Goal: Obtain resource: Download file/media

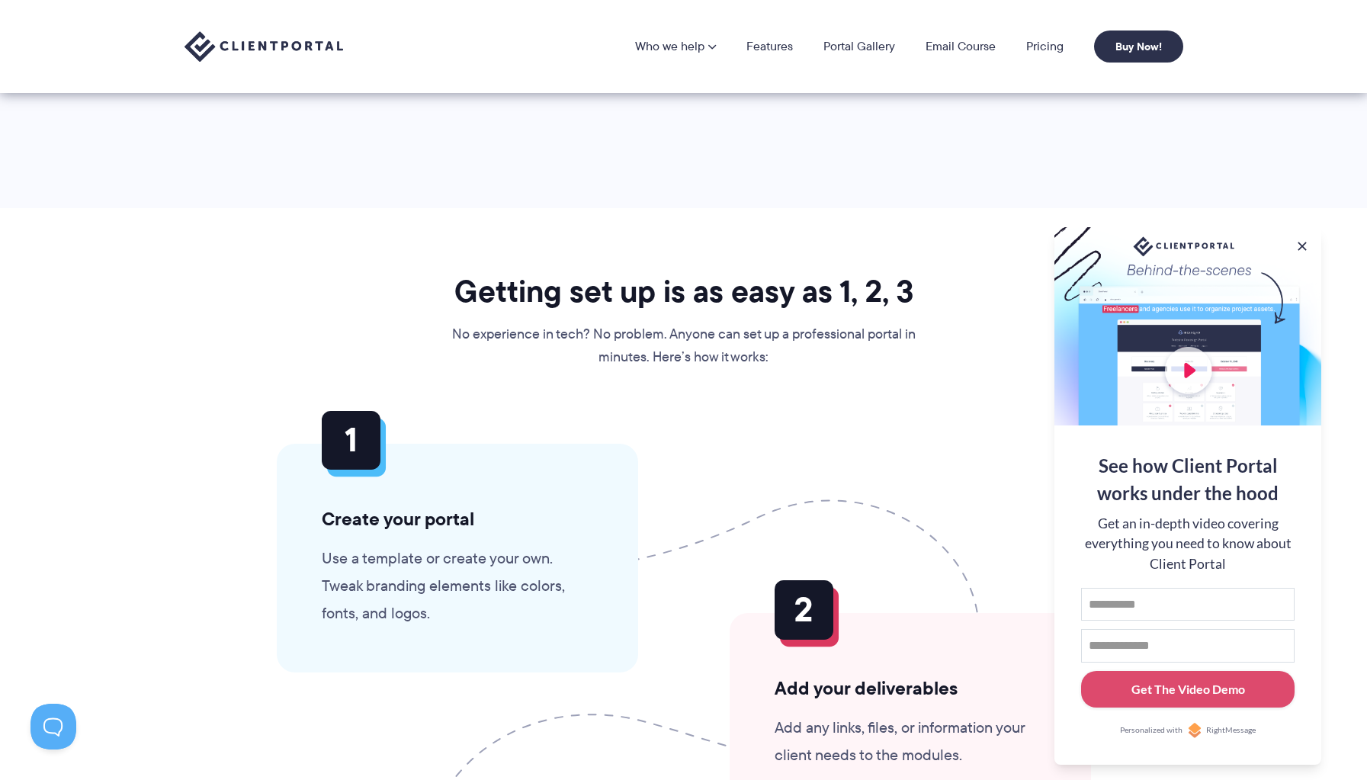
scroll to position [3193, 0]
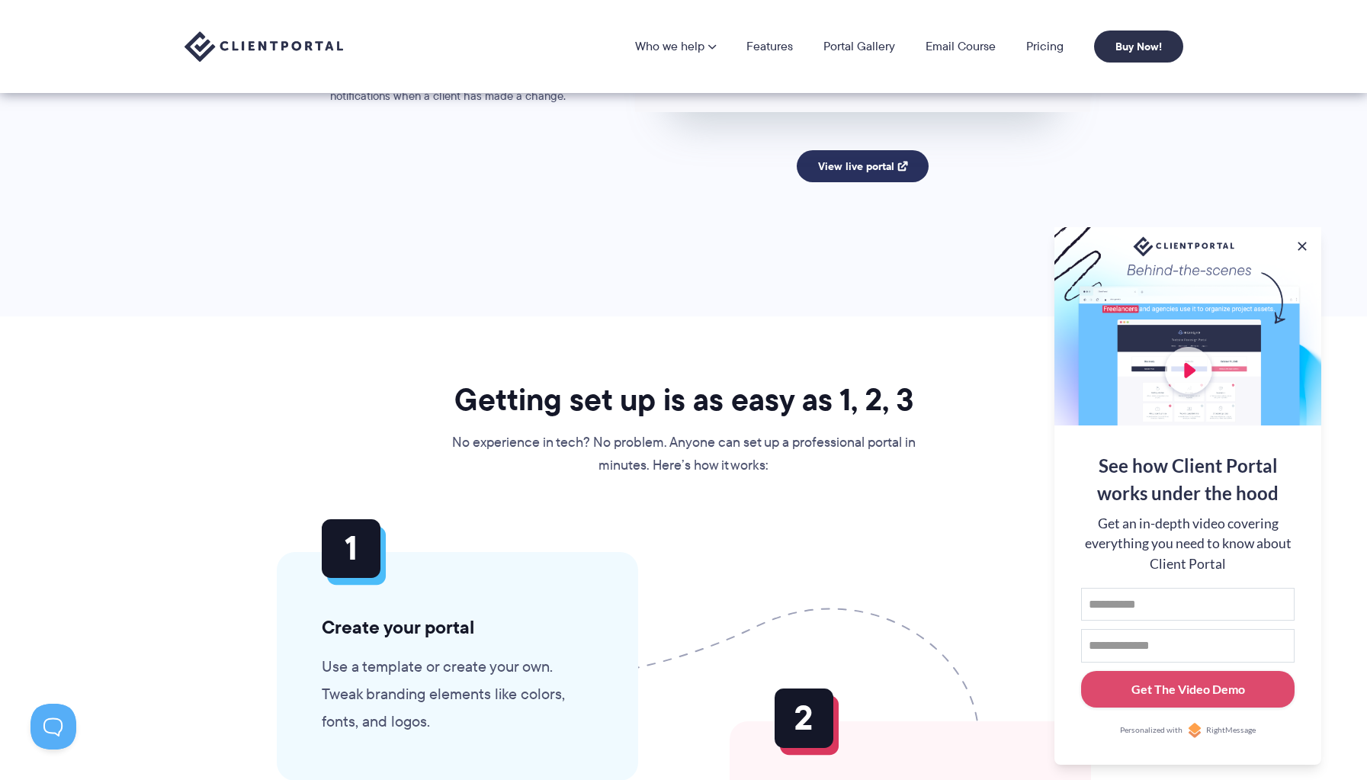
click at [909, 172] on link "View live portal" at bounding box center [863, 166] width 132 height 32
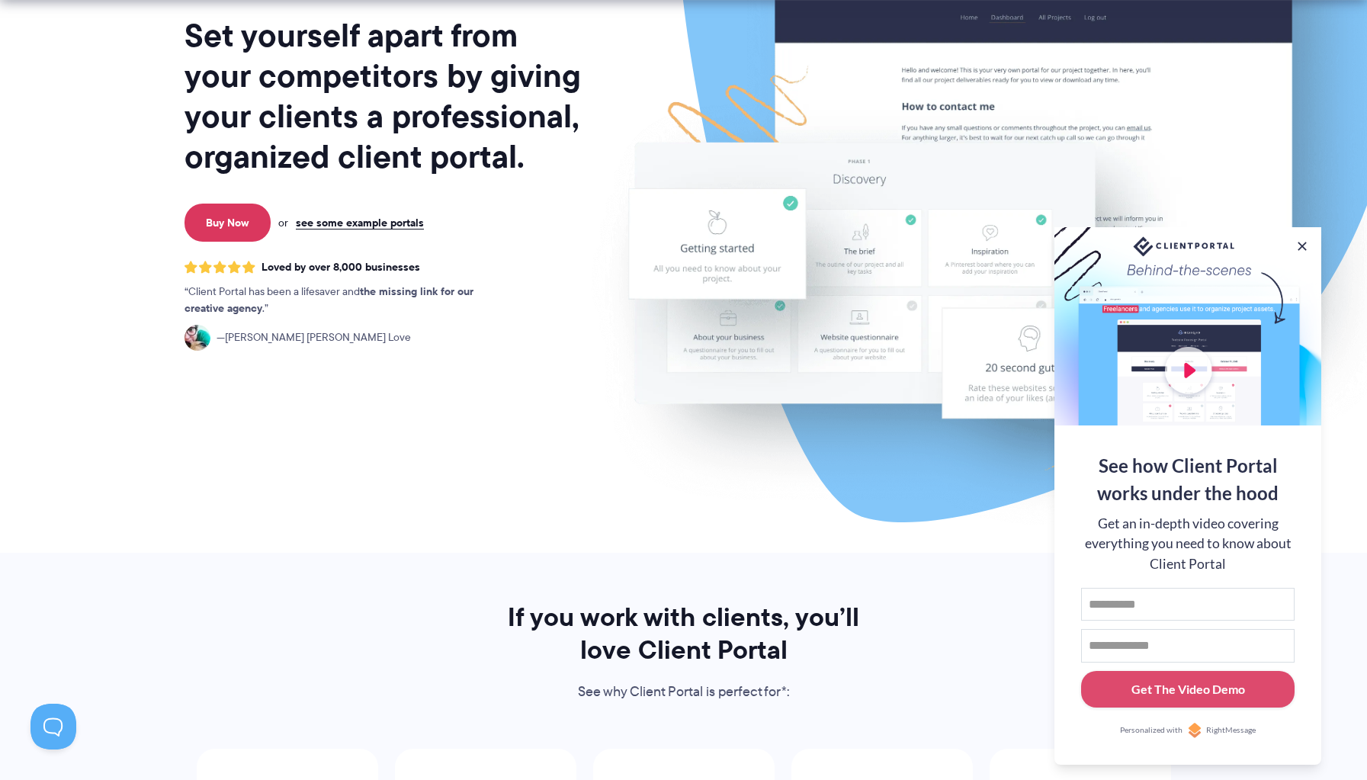
scroll to position [300, 0]
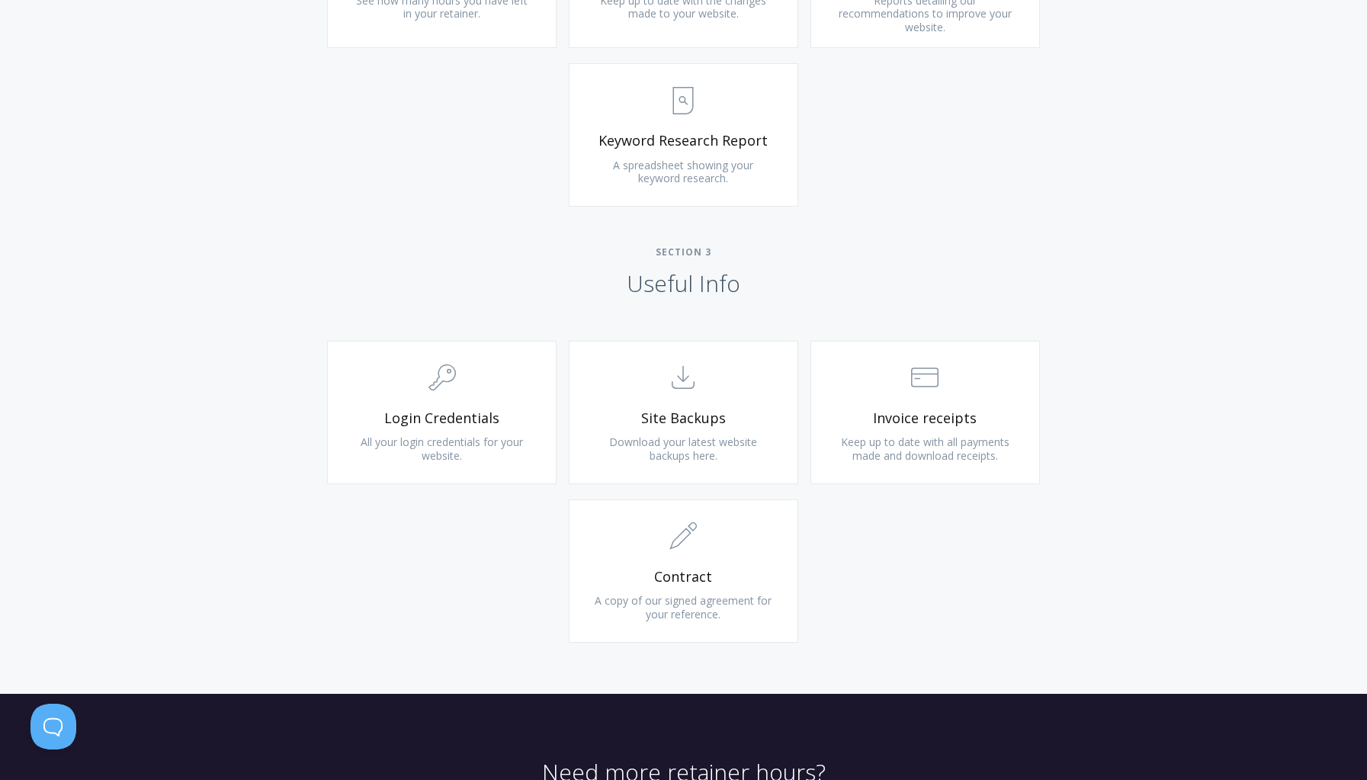
scroll to position [1217, 0]
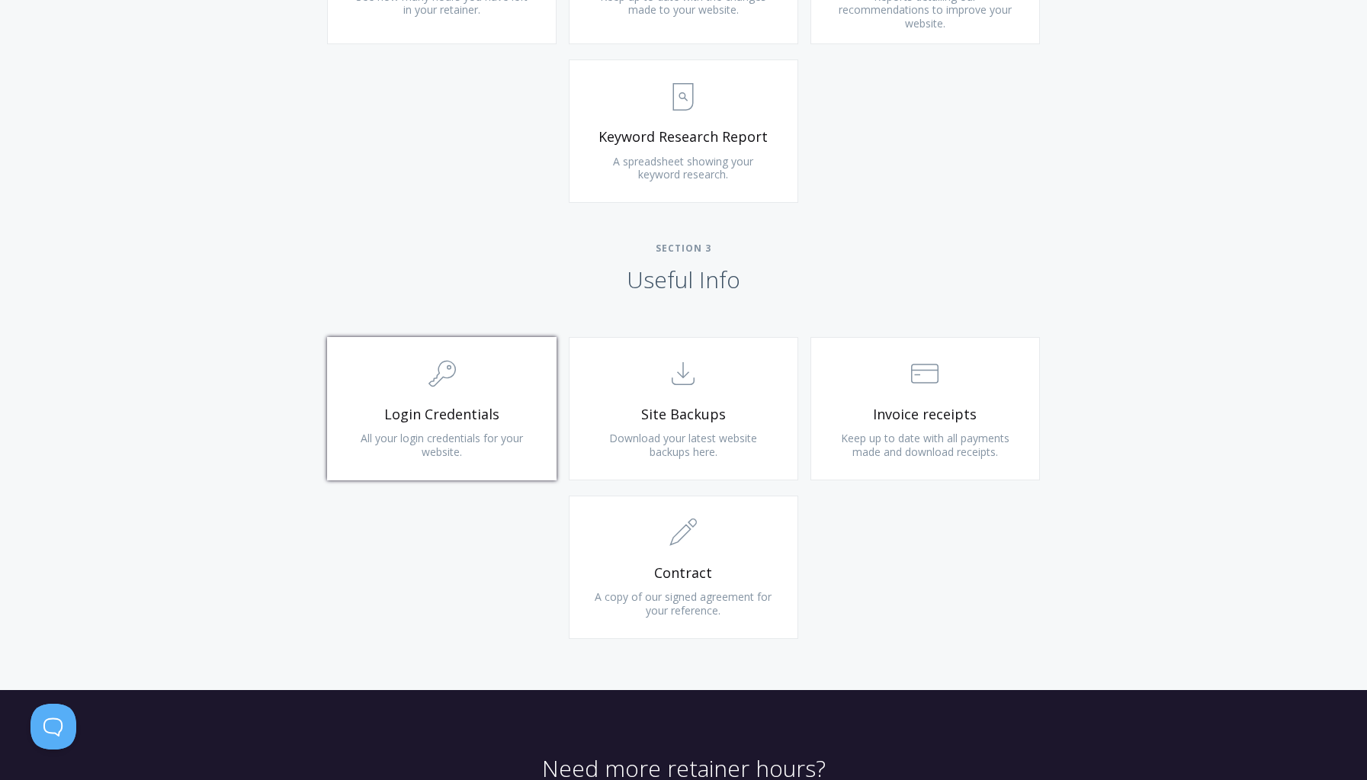
click at [509, 413] on span "Login Credentials" at bounding box center [442, 415] width 182 height 18
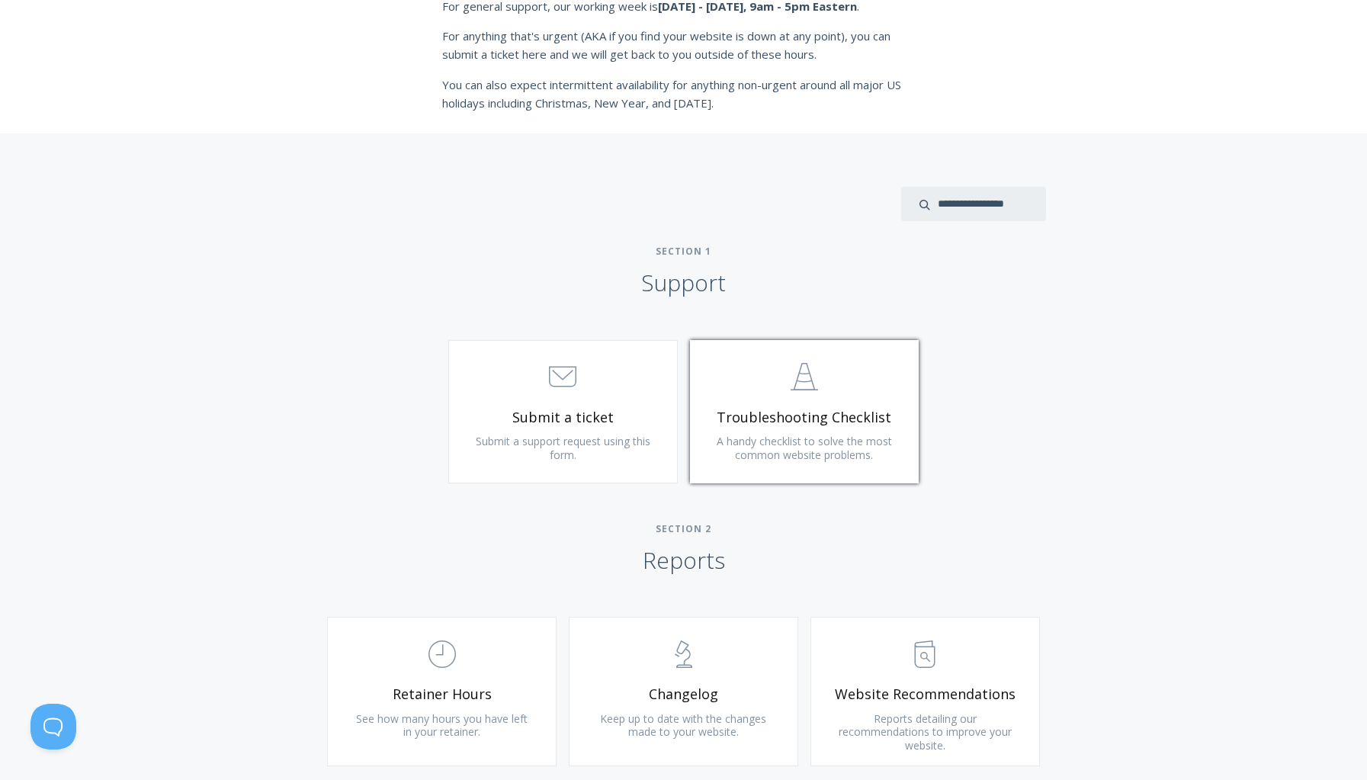
scroll to position [494, 0]
click at [585, 402] on link ".st0{fill:none;stroke:#000000;stroke-width:2;stroke-miterlimit:10;} 3. Communic…" at bounding box center [562, 412] width 229 height 143
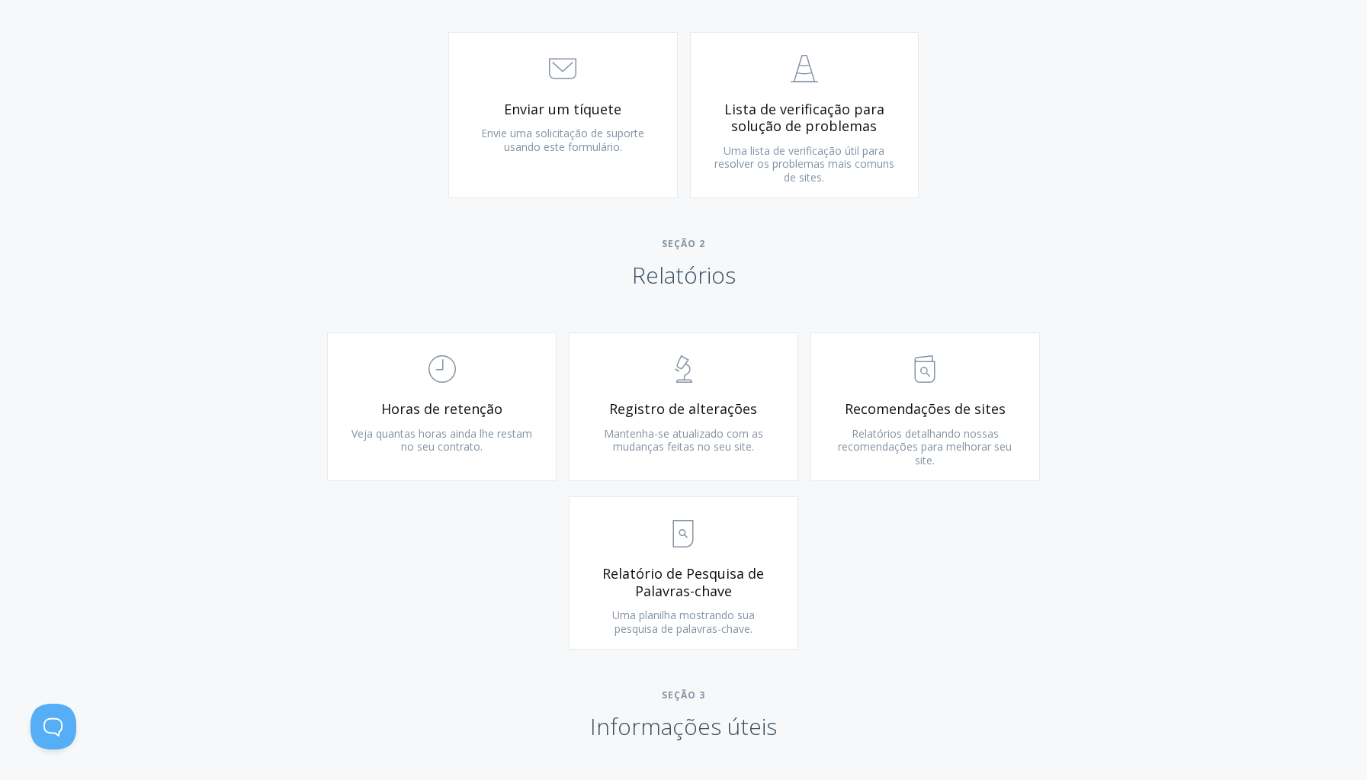
scroll to position [835, 0]
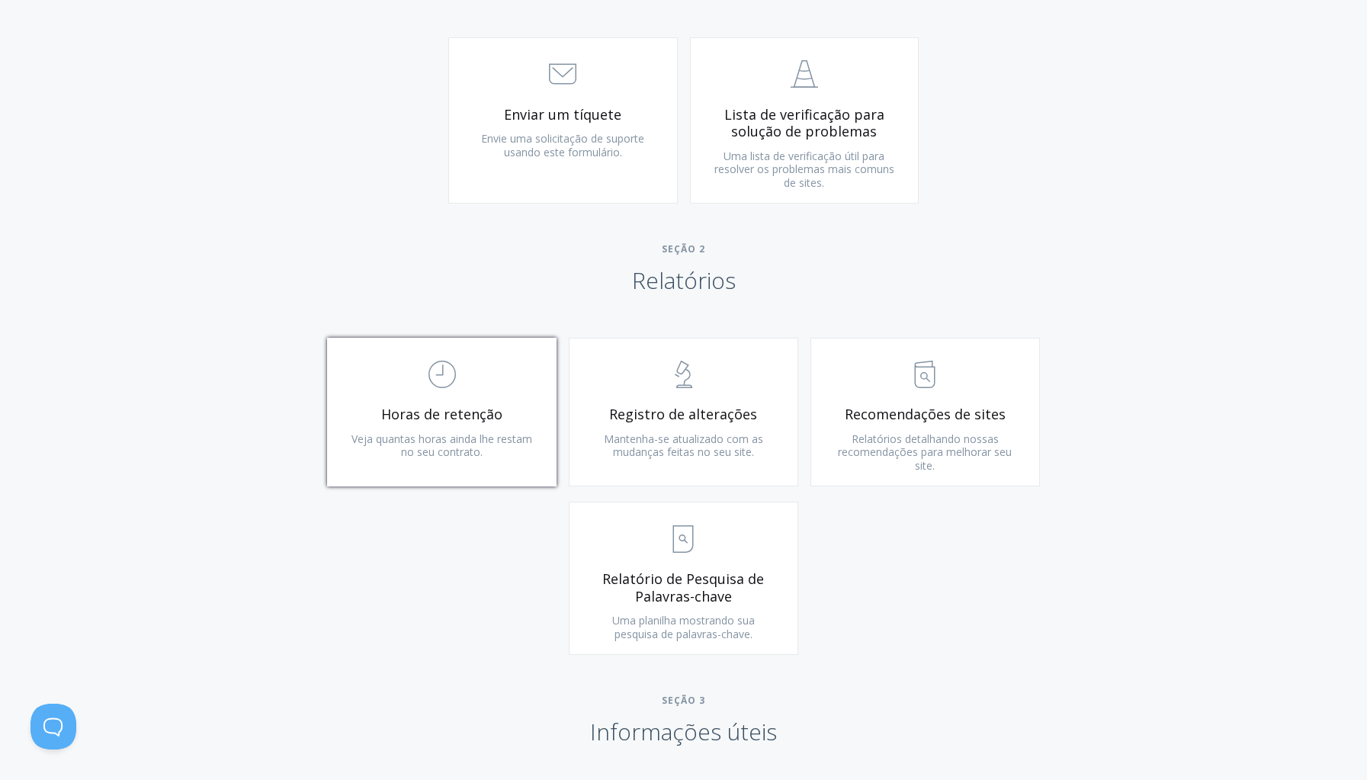
click at [461, 384] on link ".st0{fill:none;stroke:#000000;stroke-width:2;stroke-miterlimit:10;} Untitled-18…" at bounding box center [441, 412] width 229 height 149
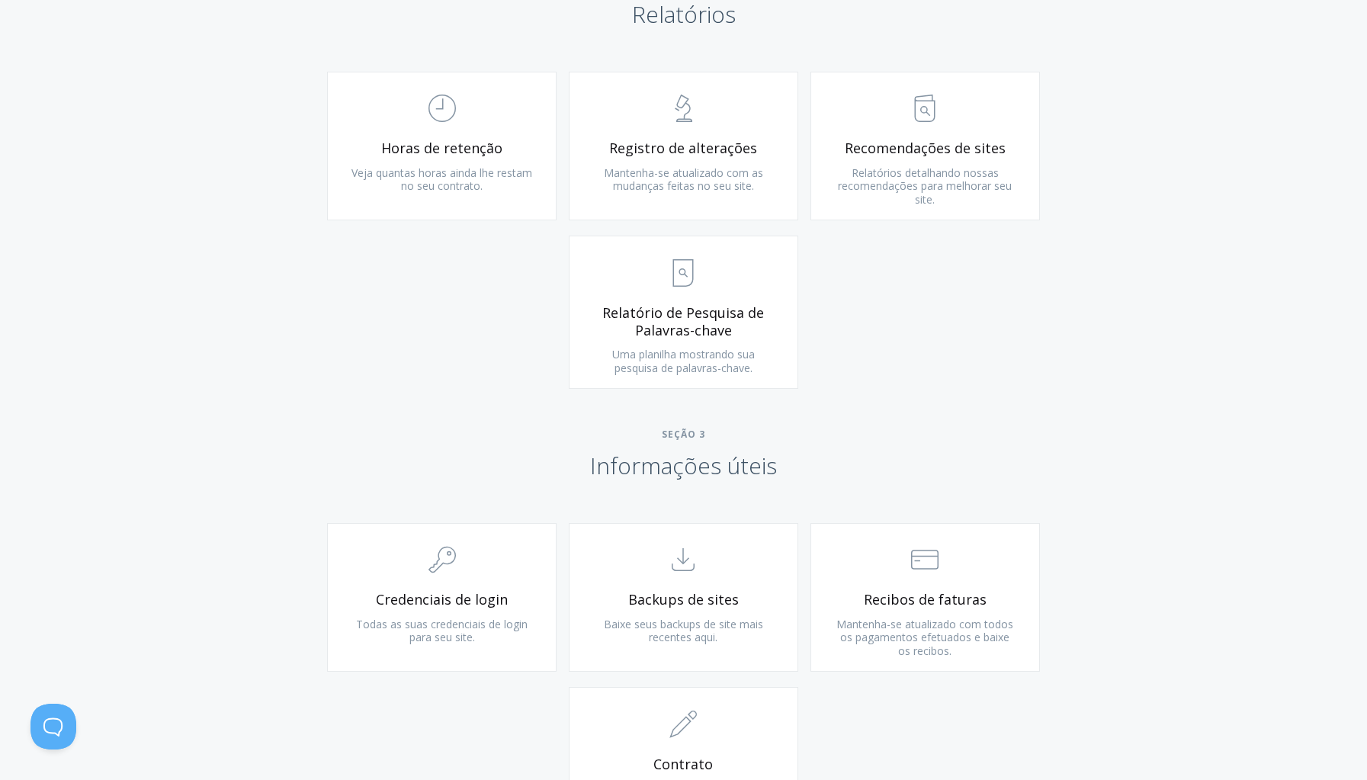
scroll to position [1102, 0]
click at [773, 258] on span ".st0{fill:none;stroke:#000000;stroke-width:2;stroke-miterlimit:10;} Untitled-15" at bounding box center [683, 272] width 182 height 47
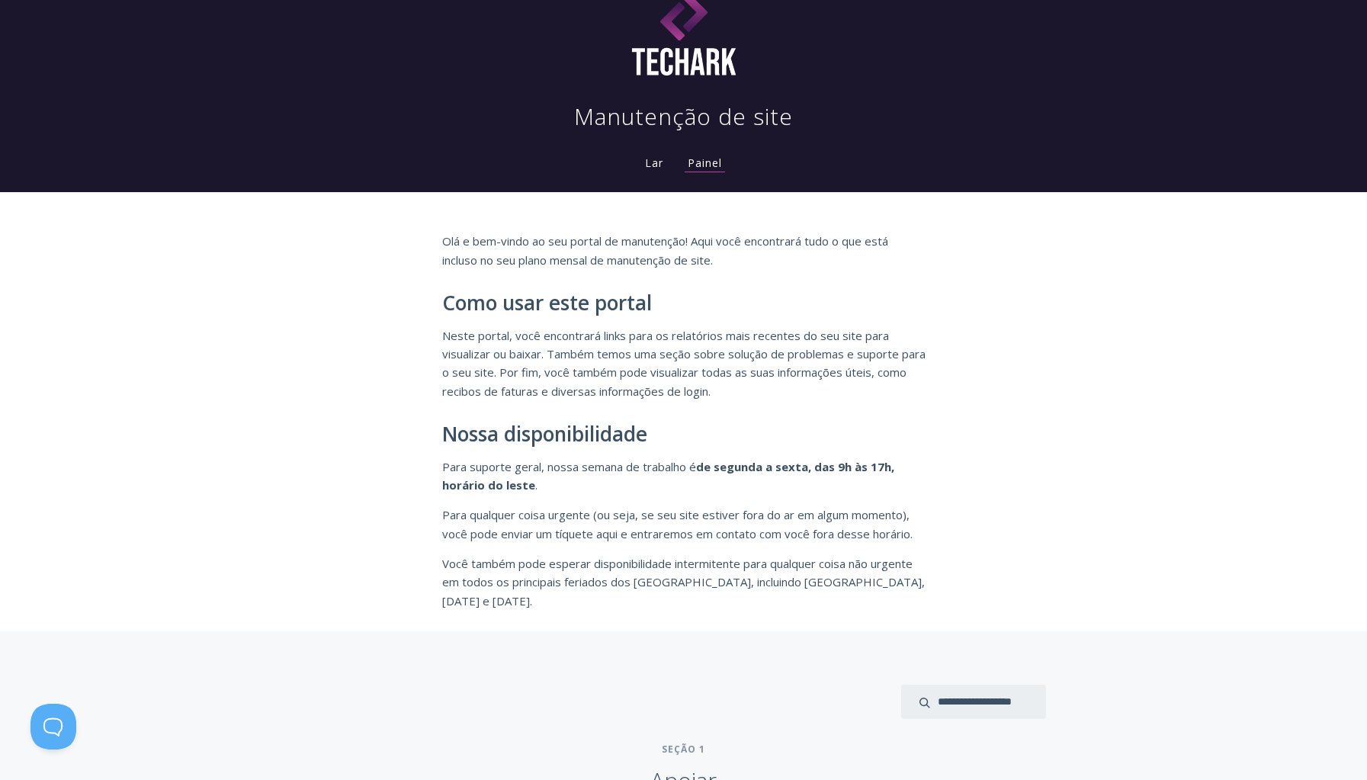
scroll to position [0, 0]
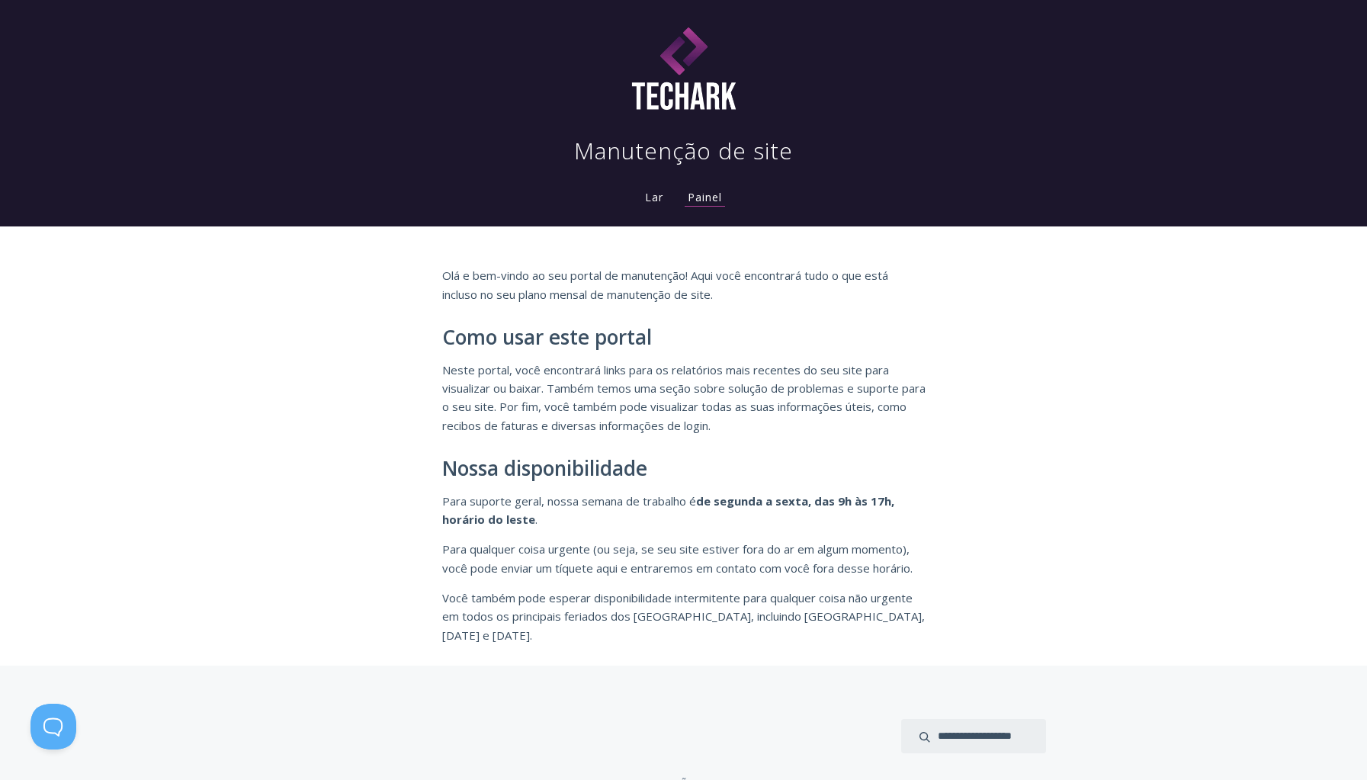
click at [657, 203] on font "Lar" at bounding box center [654, 197] width 18 height 14
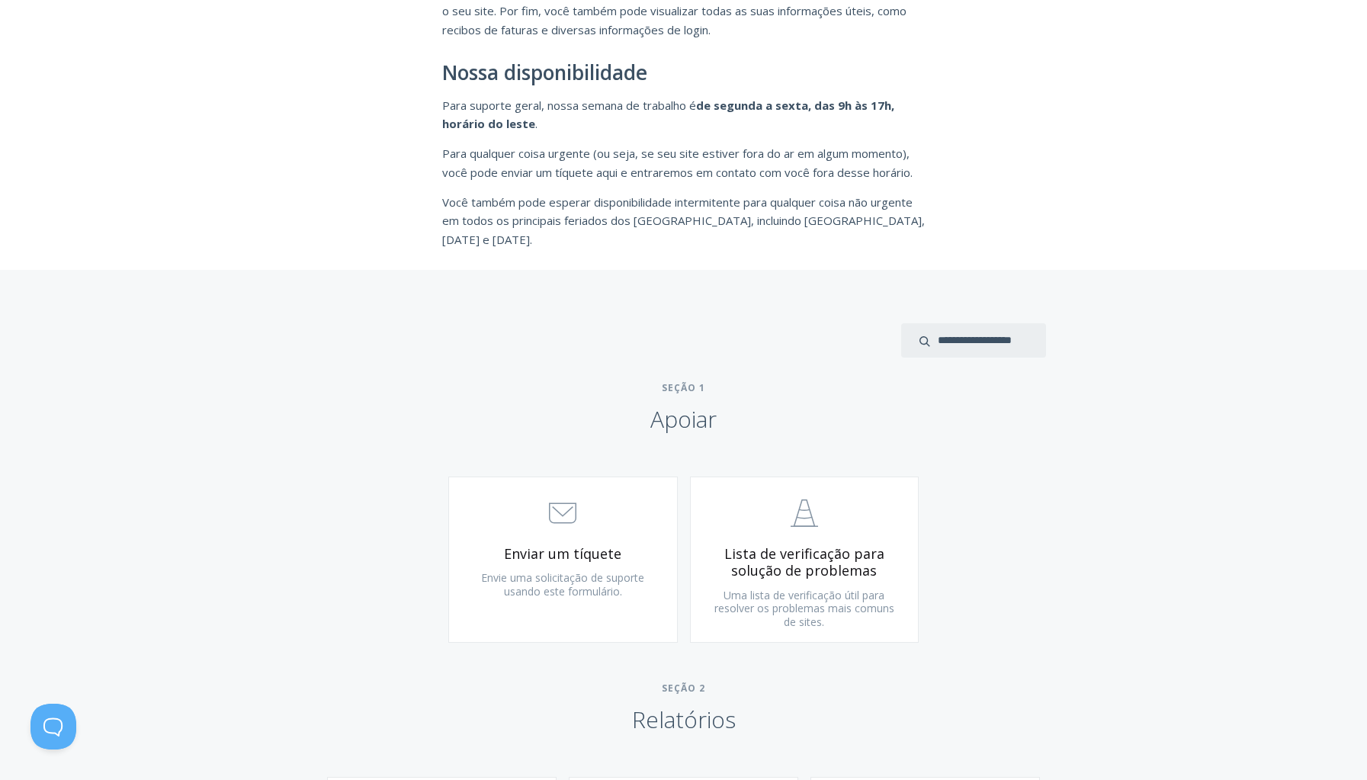
scroll to position [364, 0]
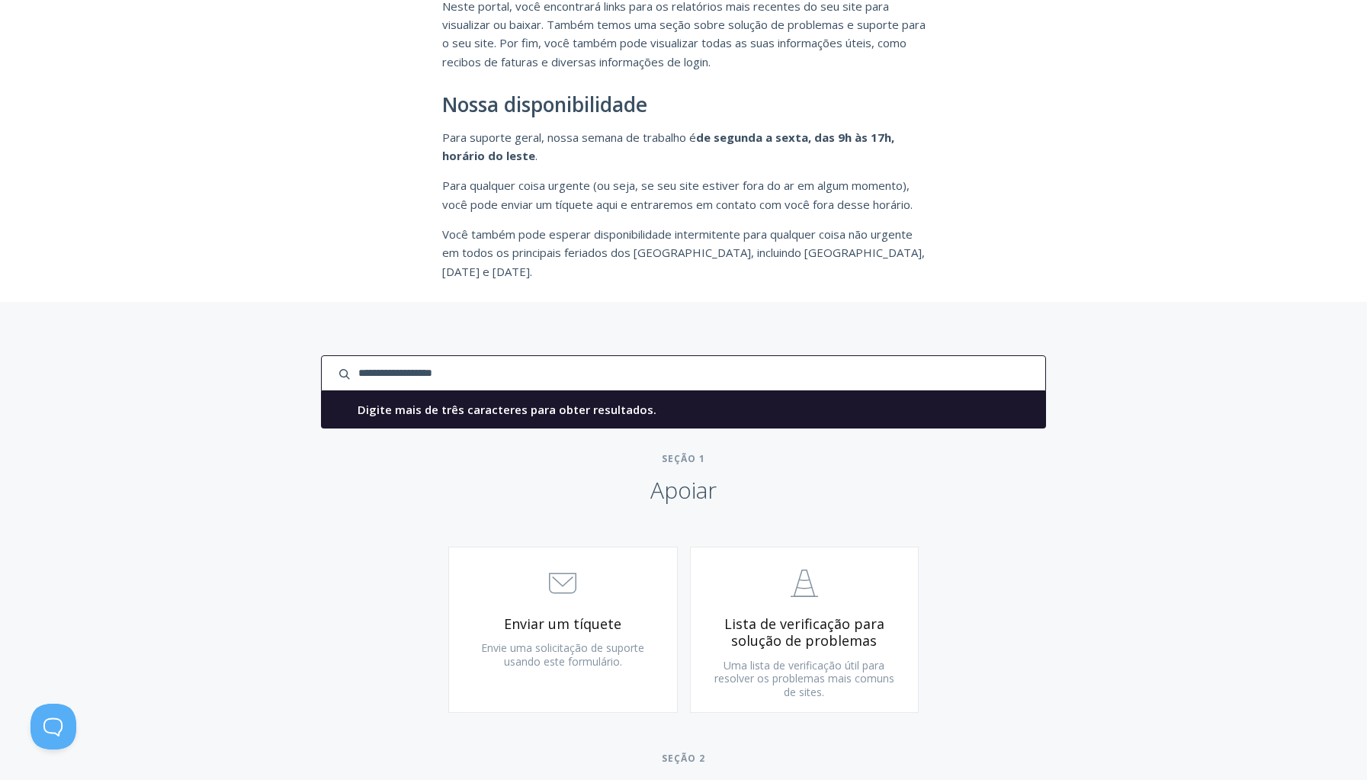
click at [974, 364] on input "entrada de pesquisa" at bounding box center [683, 373] width 724 height 36
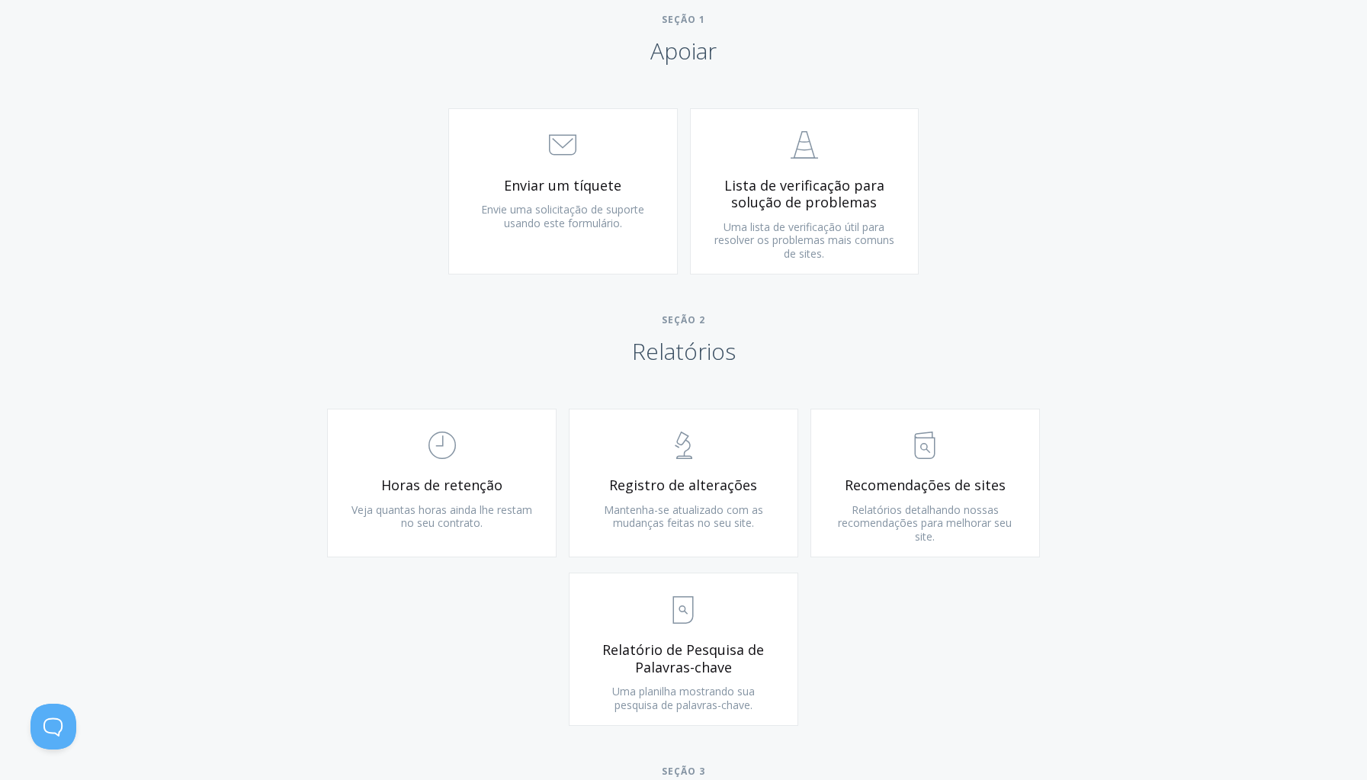
scroll to position [765, 0]
click at [682, 474] on font "Registro de alterações" at bounding box center [683, 483] width 148 height 18
click at [977, 453] on link ".st0{fill:none;stroke:#000000;stroke-width:2;stroke-miterlimit:10;} Untitled-13…" at bounding box center [924, 481] width 229 height 149
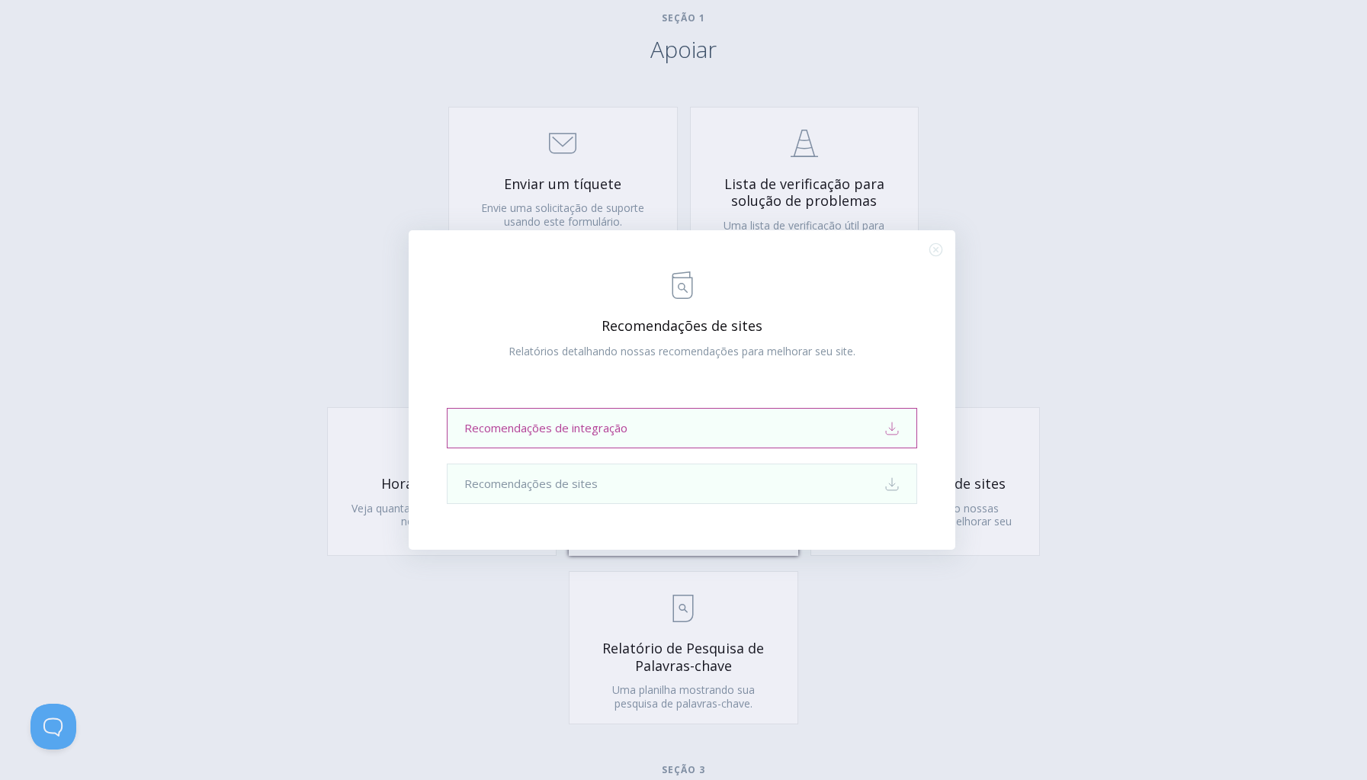
click at [812, 416] on link "Recomendações de integração Download" at bounding box center [682, 428] width 470 height 40
drag, startPoint x: 935, startPoint y: 248, endPoint x: 940, endPoint y: 260, distance: 13.0
click at [935, 248] on icon ".st0{fill:none;stroke:#000000;stroke-width:2;stroke-miterlimit:10;} Close" at bounding box center [935, 249] width 13 height 13
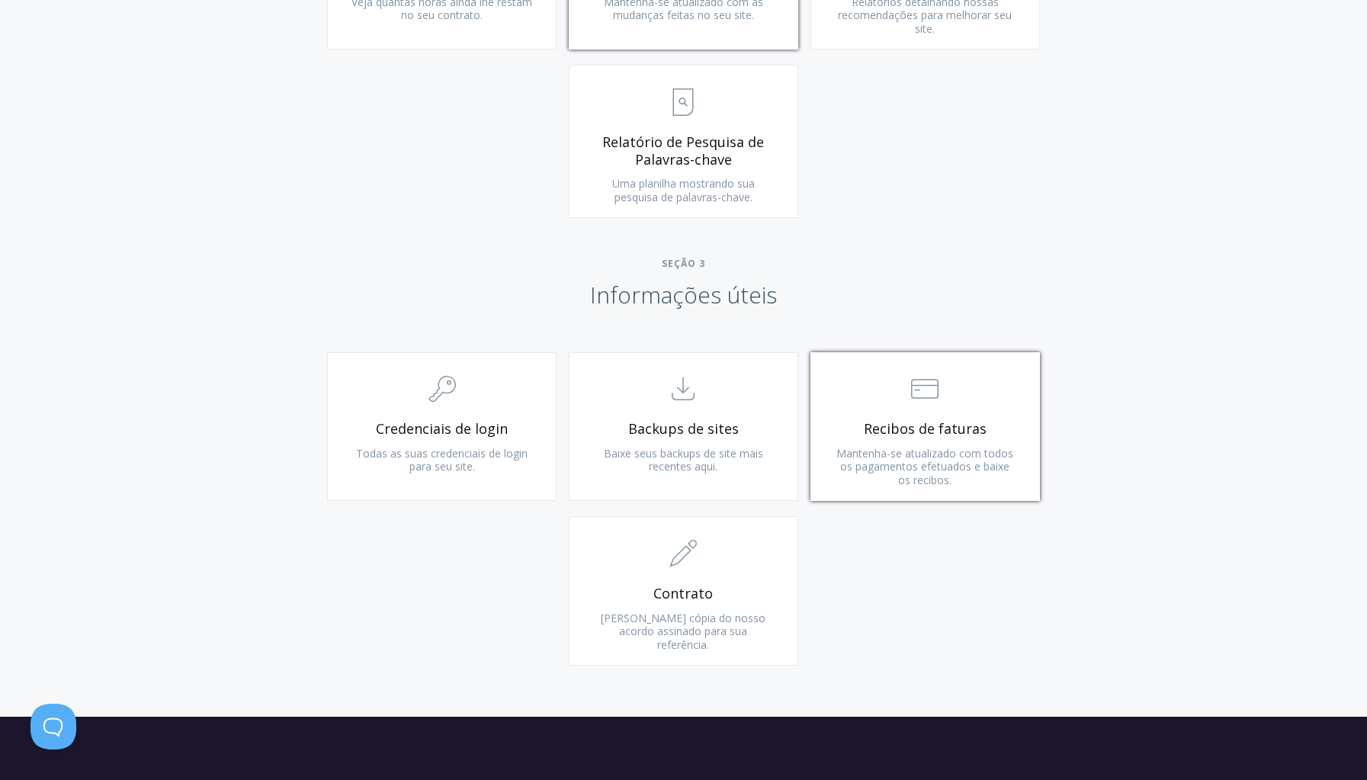
scroll to position [1275, 0]
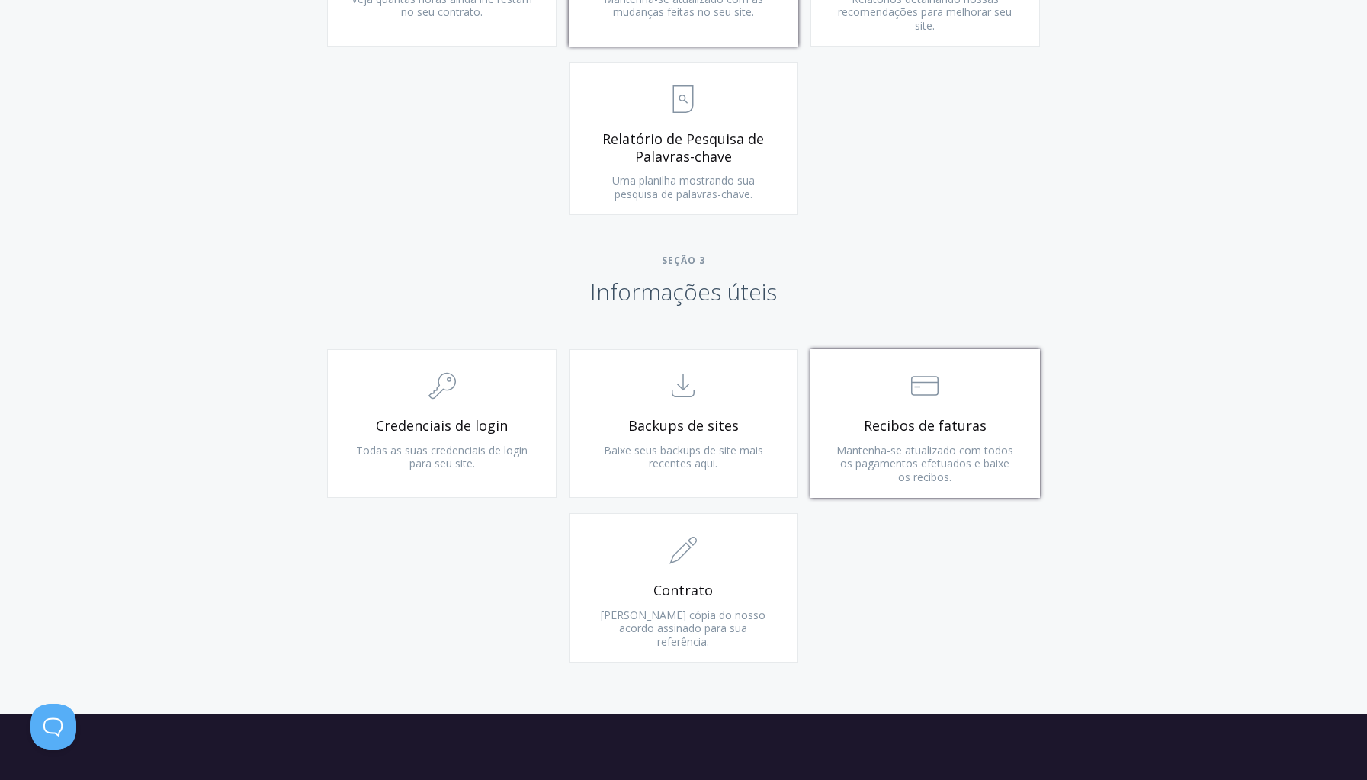
click at [904, 374] on span ".st0{fill:none;stroke:#000000;stroke-width:2;stroke-miterlimit:10;} Financial" at bounding box center [925, 387] width 182 height 47
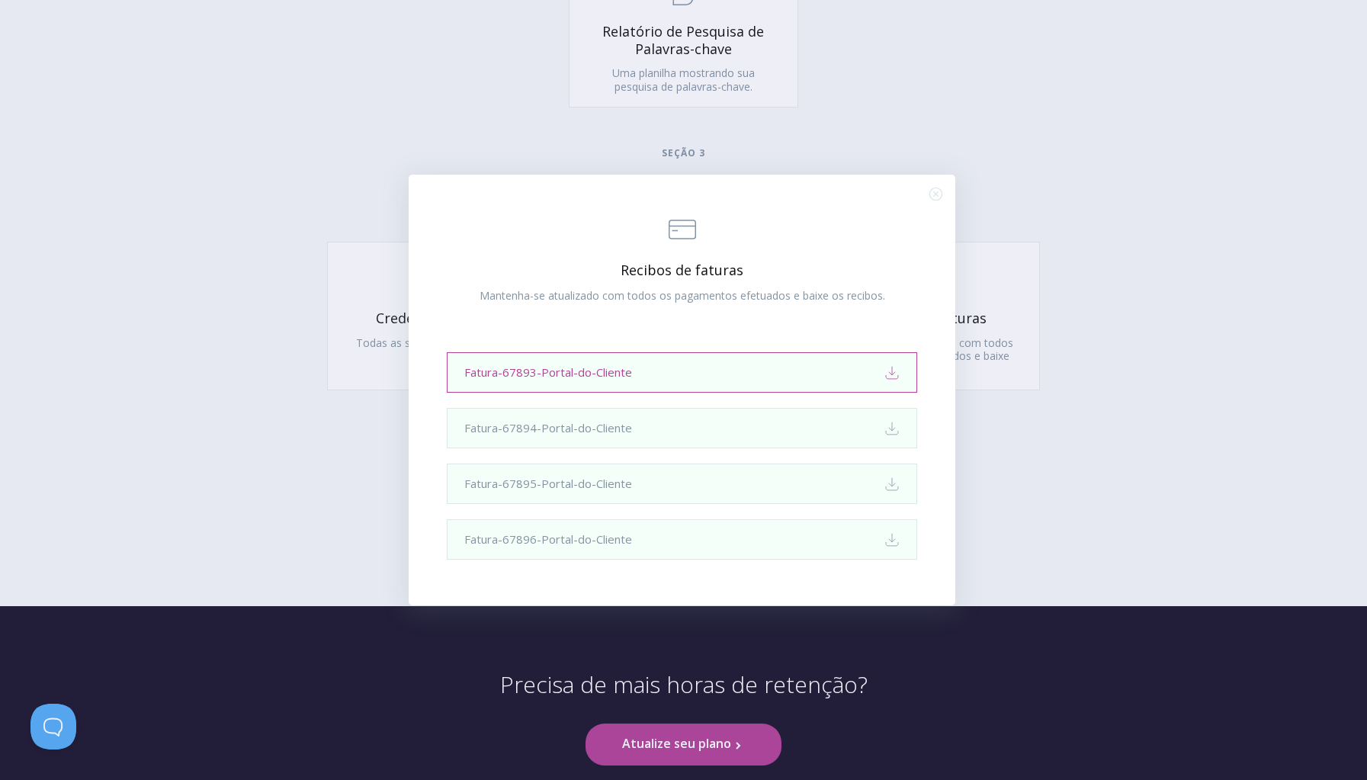
scroll to position [1391, 0]
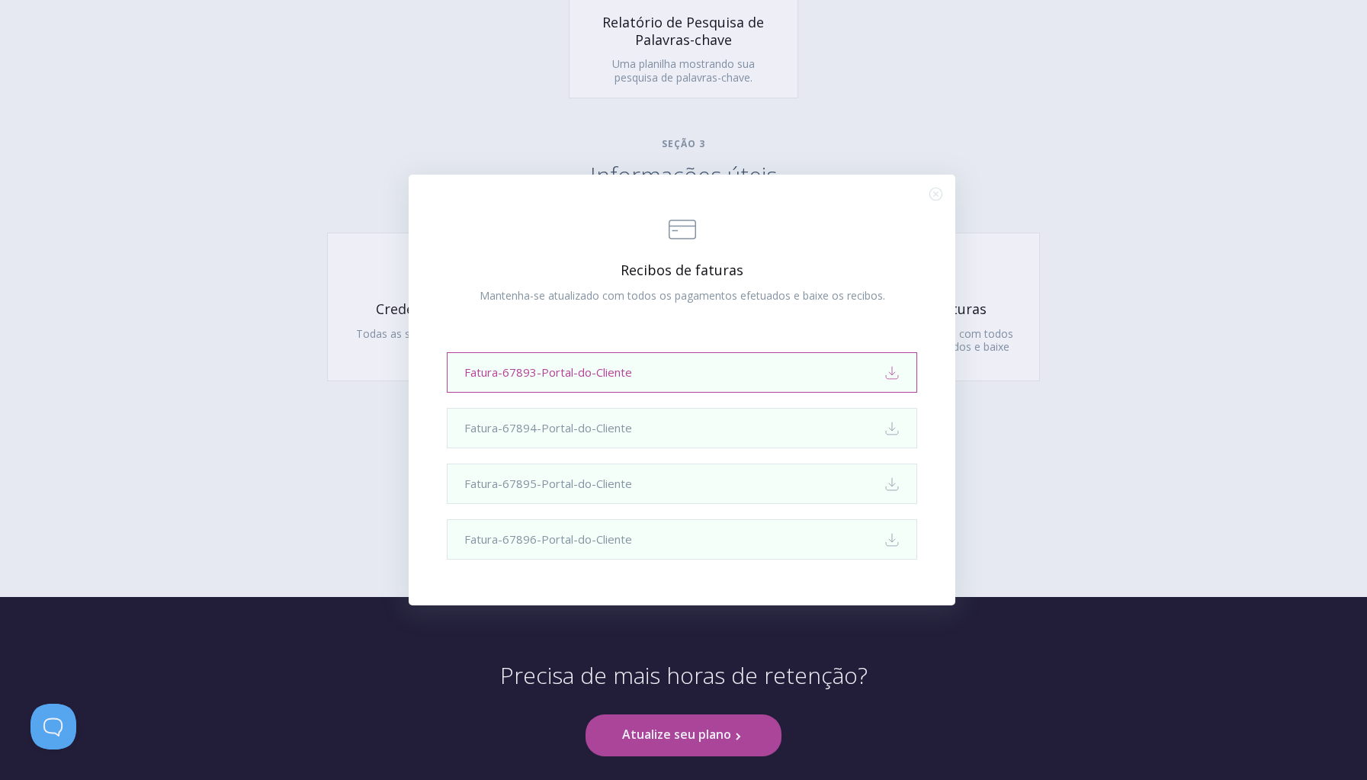
click at [781, 363] on link "Fatura-67893-Portal-do-Cliente Download" at bounding box center [682, 372] width 470 height 40
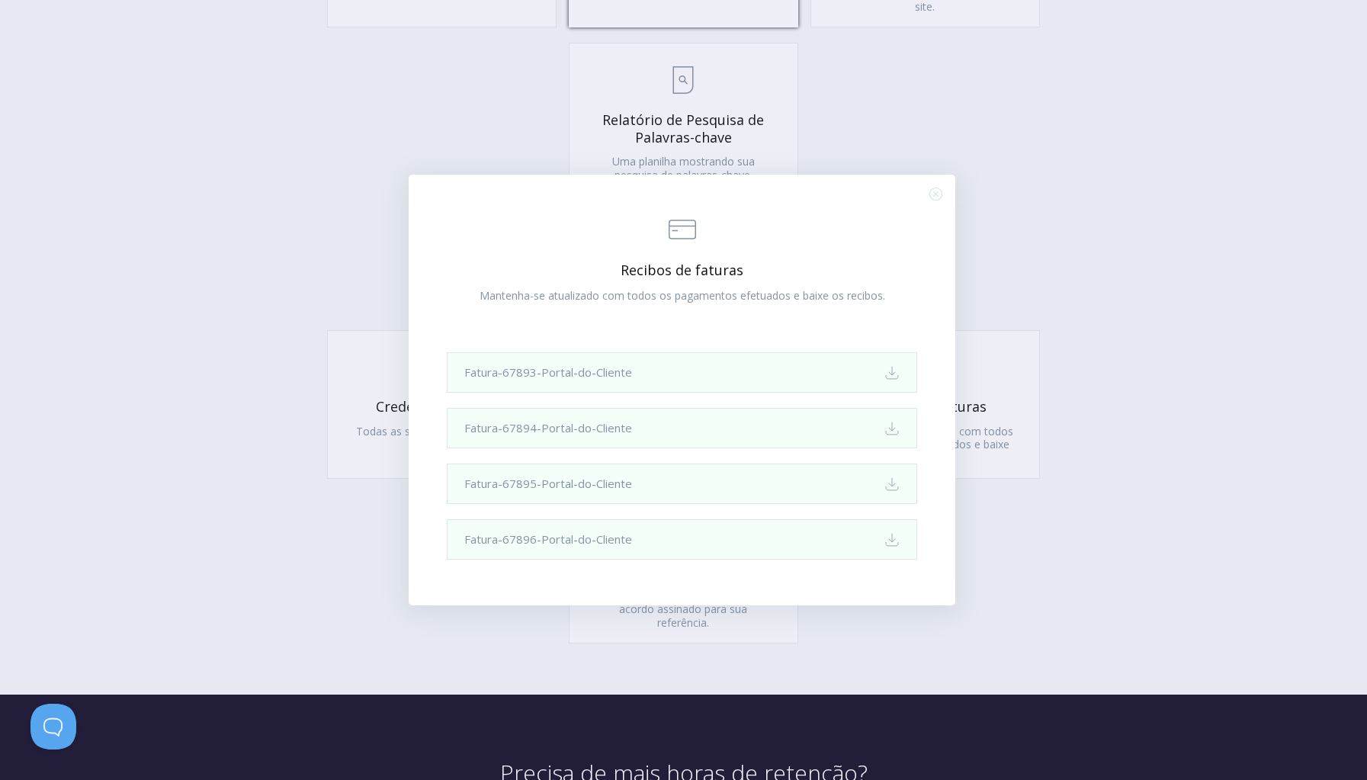
scroll to position [1257, 0]
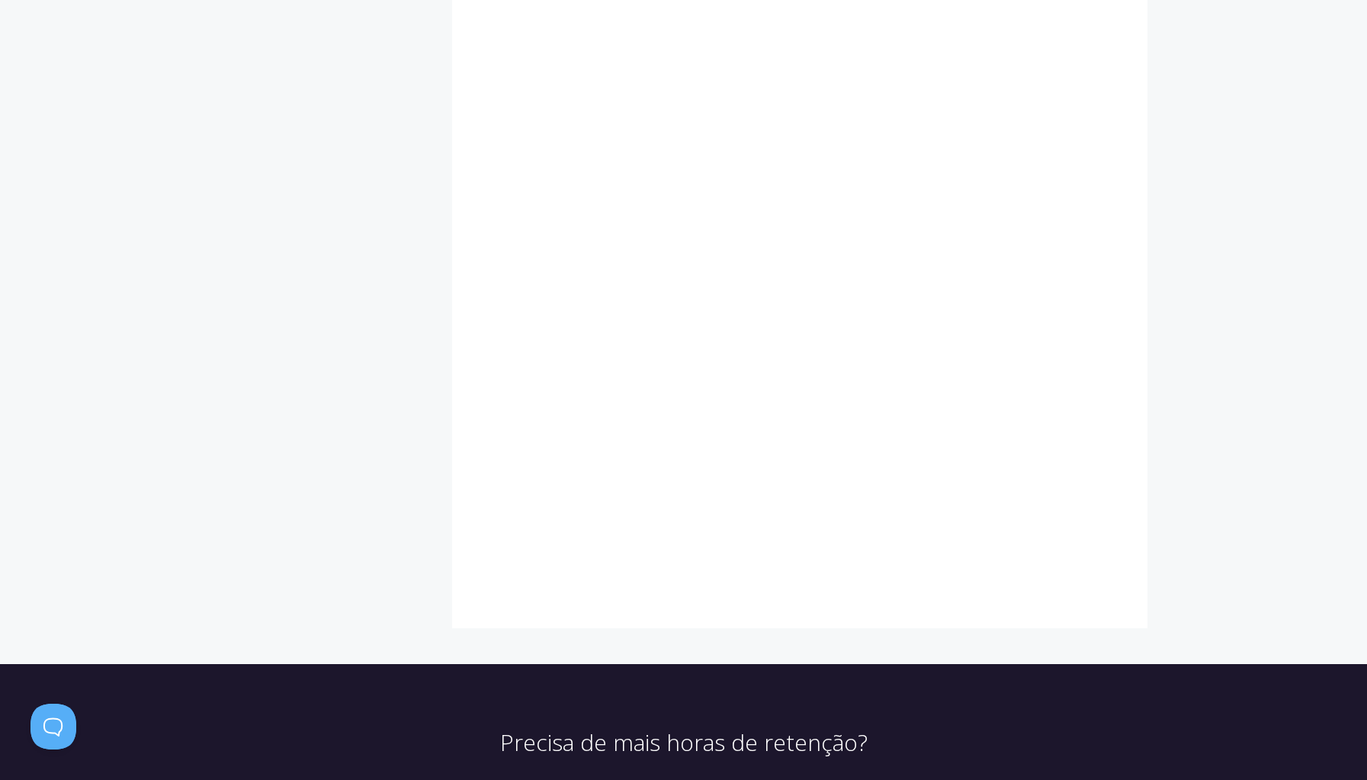
scroll to position [838, 0]
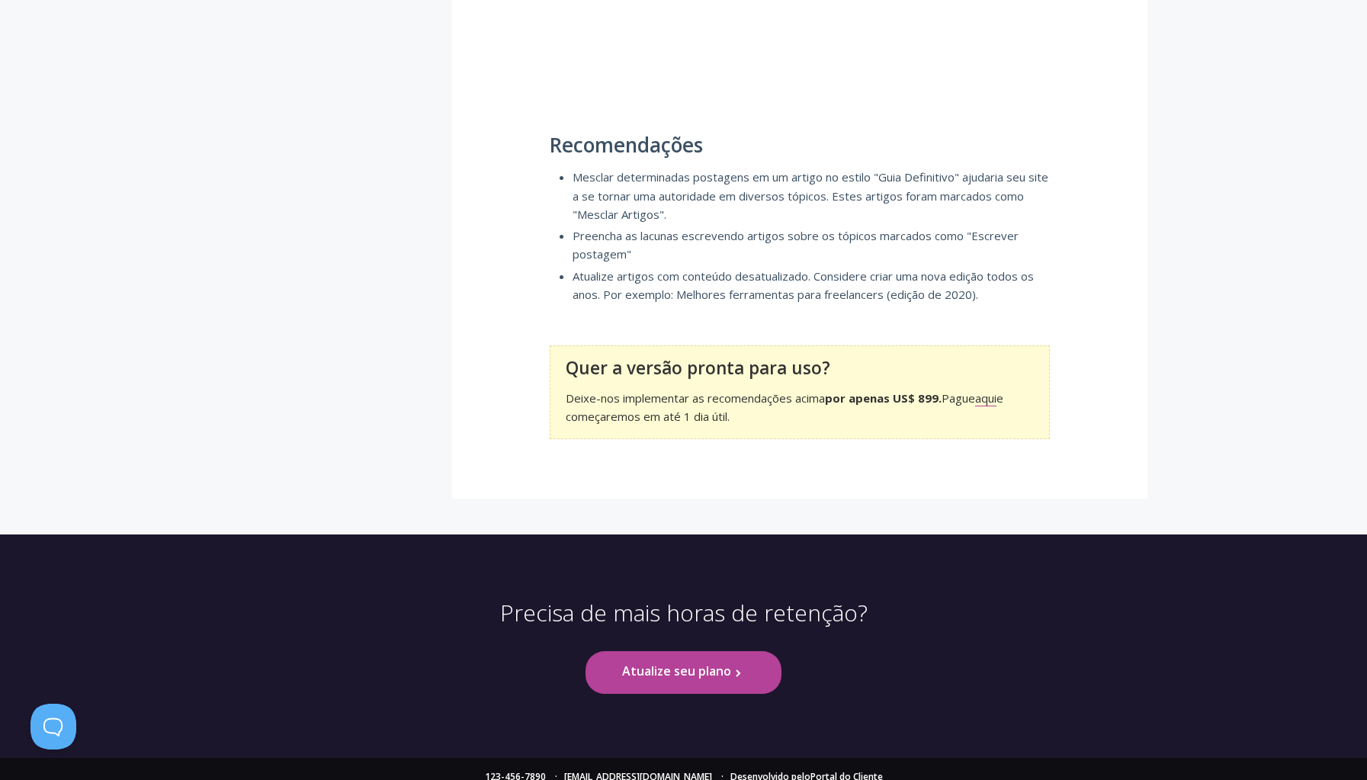
scroll to position [917, 0]
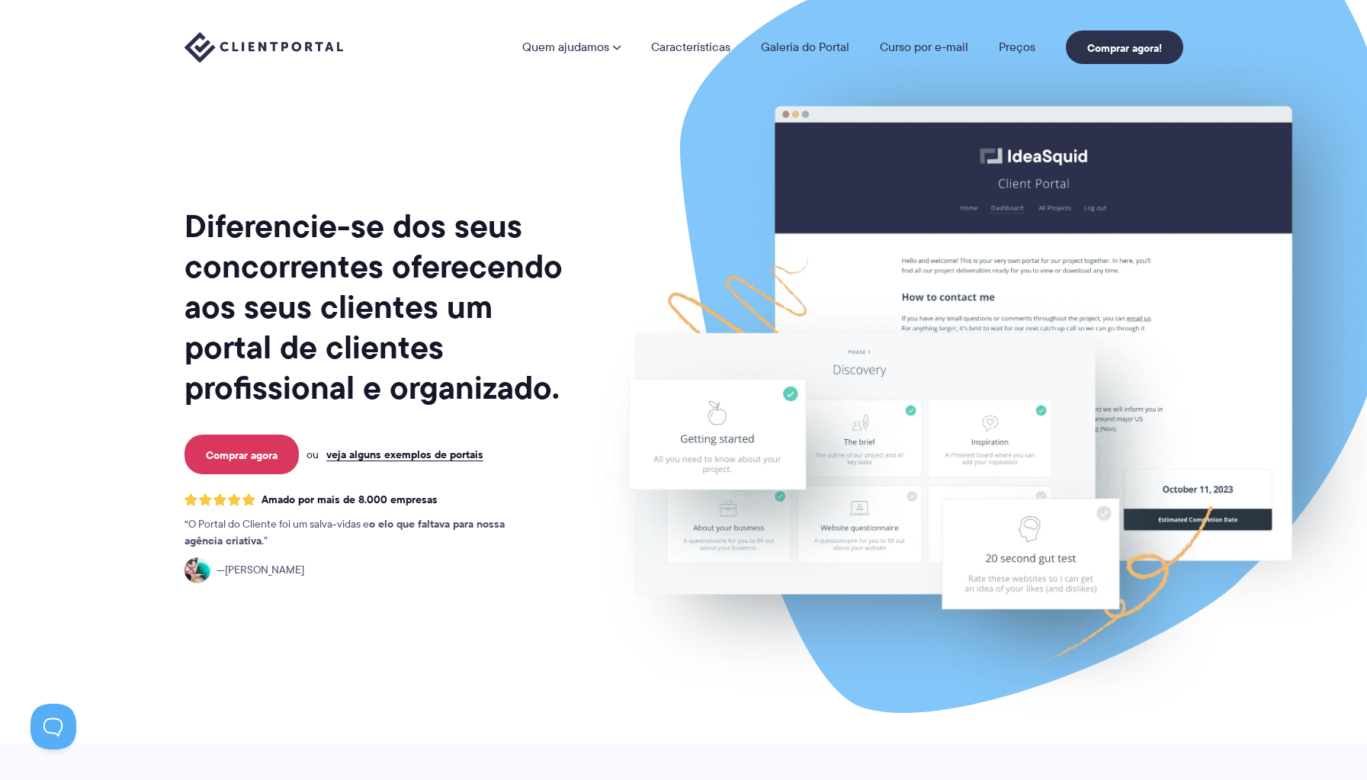
scroll to position [8, 0]
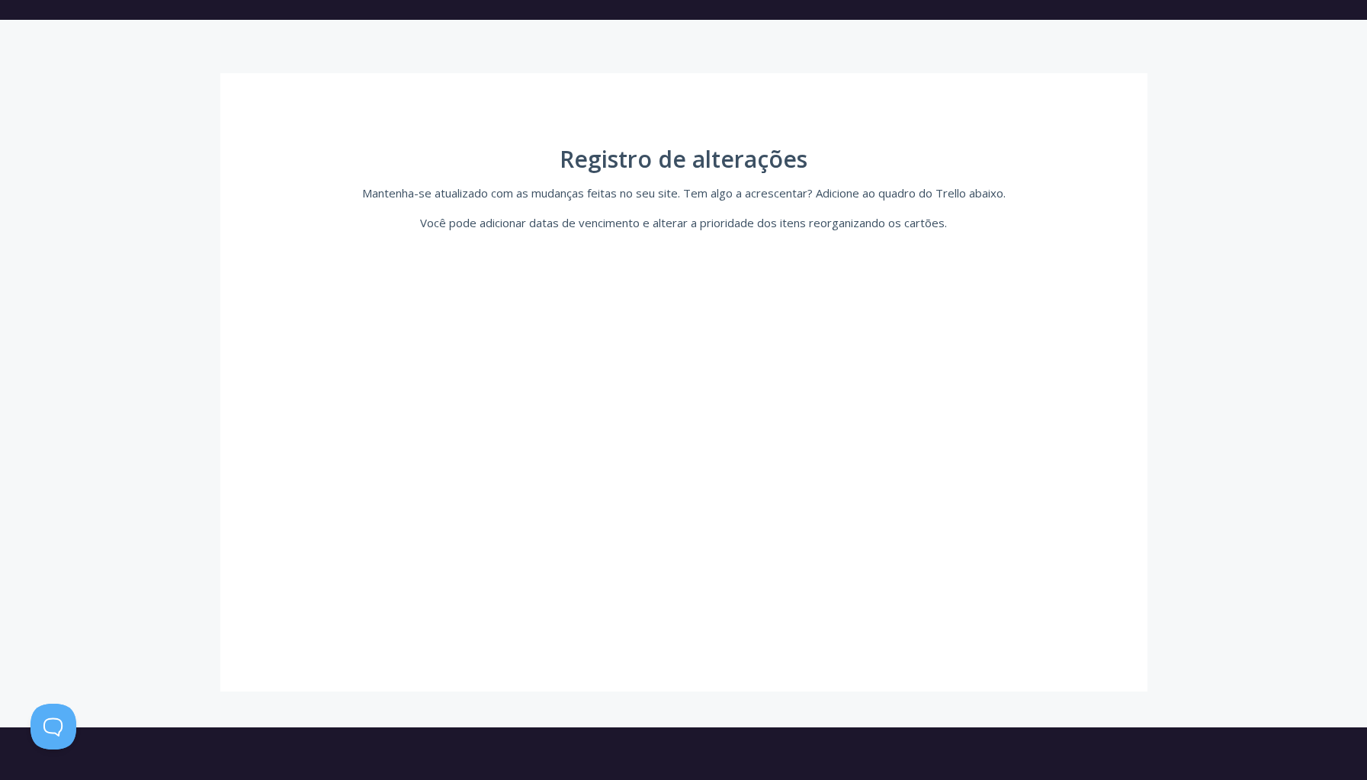
scroll to position [143, 0]
